Goal: Task Accomplishment & Management: Use online tool/utility

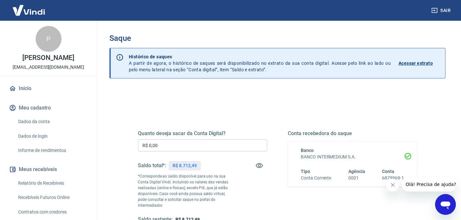
click at [165, 145] on input "R$ 0,00" at bounding box center [202, 145] width 129 height 12
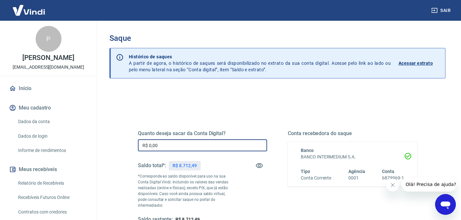
click at [165, 145] on input "R$ 0,00" at bounding box center [202, 145] width 129 height 12
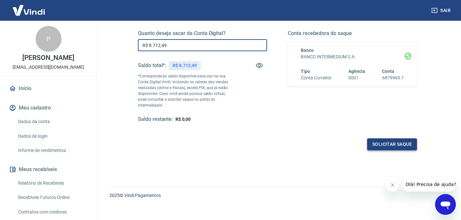
type input "R$ 8.712,49"
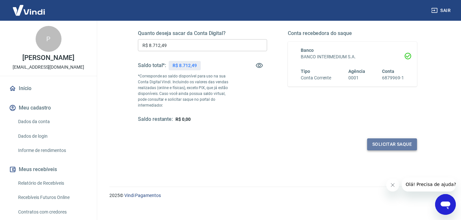
click at [402, 138] on button "Solicitar saque" at bounding box center [392, 144] width 50 height 12
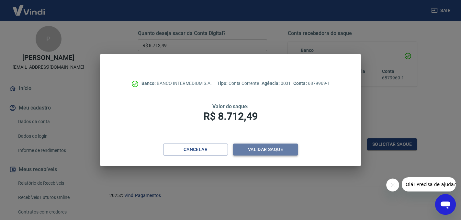
click at [275, 153] on button "Validar saque" at bounding box center [265, 149] width 65 height 12
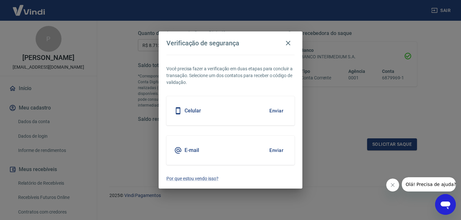
click at [275, 112] on button "Enviar" at bounding box center [276, 111] width 21 height 14
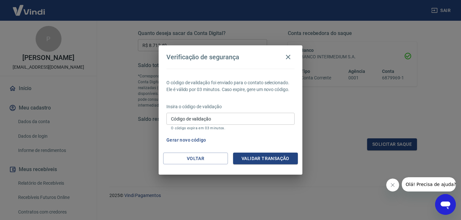
click at [275, 112] on div "Insira o código de validação Código de validação Código de validação O código e…" at bounding box center [230, 117] width 128 height 28
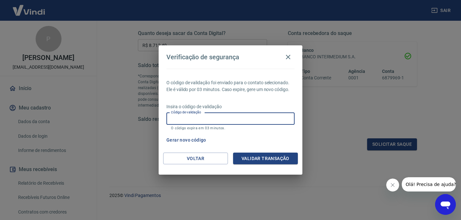
click at [270, 119] on input "Código de validação" at bounding box center [230, 119] width 128 height 12
type input "4"
type input "424187"
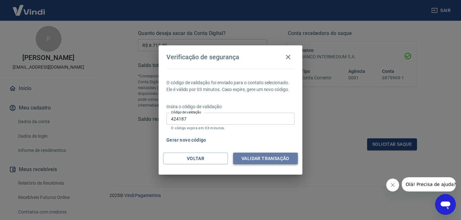
click at [288, 152] on button "Validar transação" at bounding box center [265, 158] width 65 height 12
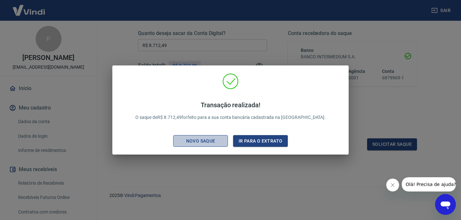
click at [198, 141] on div "Novo saque" at bounding box center [200, 141] width 45 height 8
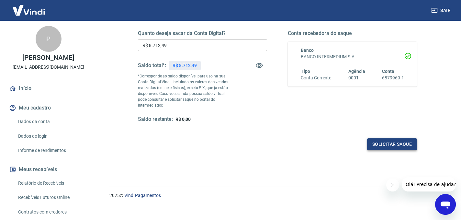
click at [376, 138] on button "Solicitar saque" at bounding box center [392, 144] width 50 height 12
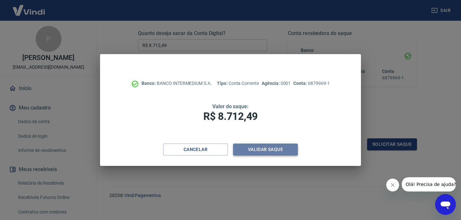
click at [282, 152] on button "Validar saque" at bounding box center [265, 149] width 65 height 12
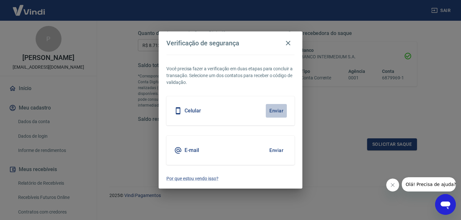
click at [276, 111] on button "Enviar" at bounding box center [276, 111] width 21 height 14
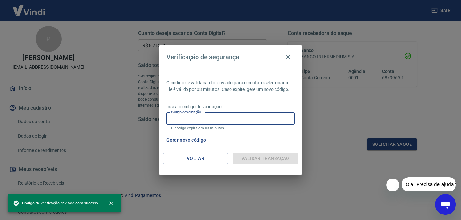
click at [251, 121] on input "Código de validação" at bounding box center [230, 119] width 128 height 12
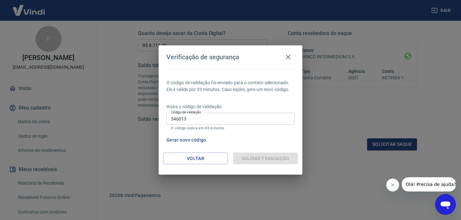
click at [237, 164] on div "Voltar Validar transação" at bounding box center [231, 163] width 144 height 22
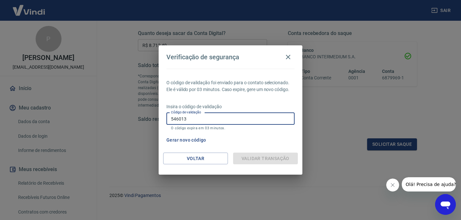
click at [242, 118] on input "546013" at bounding box center [230, 119] width 128 height 12
type input "5"
type input "546013"
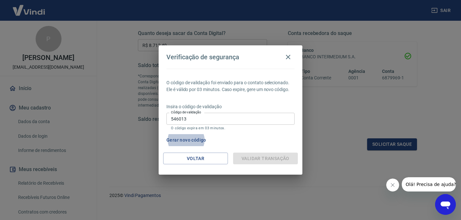
click at [253, 140] on div "Gerar novo código" at bounding box center [229, 140] width 131 height 12
click at [262, 157] on div "Validar transação" at bounding box center [265, 158] width 65 height 12
click at [287, 58] on icon "button" at bounding box center [288, 57] width 8 height 8
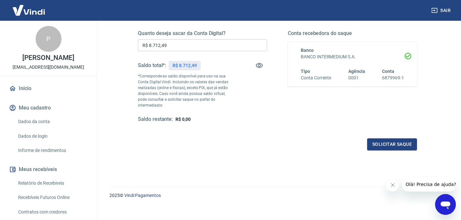
click at [36, 5] on img at bounding box center [29, 10] width 42 height 20
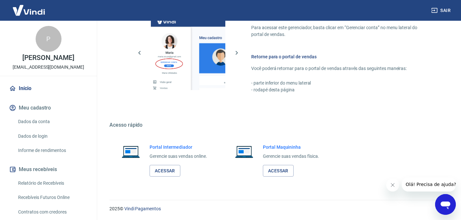
scroll to position [298, 0]
click at [36, 5] on img at bounding box center [29, 10] width 42 height 20
click at [37, 13] on img at bounding box center [29, 10] width 42 height 20
click at [38, 6] on img at bounding box center [29, 10] width 42 height 20
click at [38, 14] on img at bounding box center [29, 10] width 42 height 20
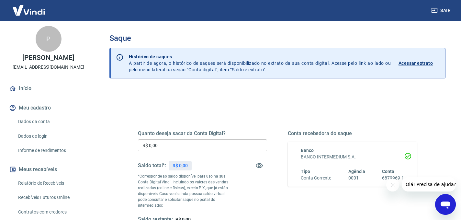
click at [32, 11] on img at bounding box center [29, 10] width 42 height 20
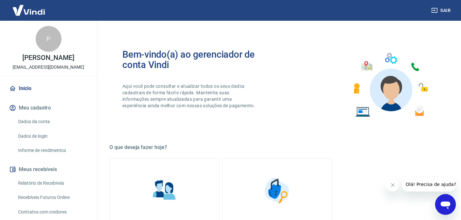
click at [33, 12] on img at bounding box center [29, 10] width 42 height 20
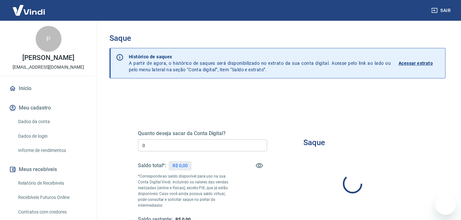
type input "R$ 0,00"
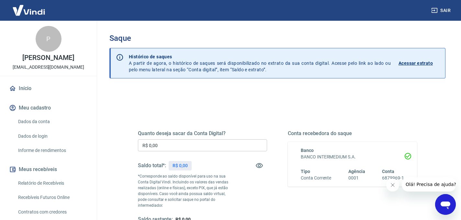
click at [40, 6] on img at bounding box center [29, 10] width 42 height 20
